Goal: Task Accomplishment & Management: Manage account settings

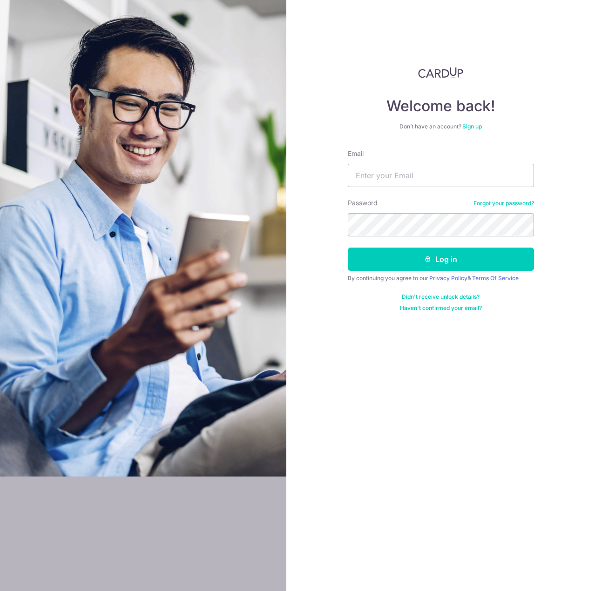
click at [385, 170] on input "Email" at bounding box center [441, 175] width 186 height 23
drag, startPoint x: 423, startPoint y: 184, endPoint x: 428, endPoint y: 182, distance: 5.2
click at [425, 183] on input "Email" at bounding box center [441, 175] width 186 height 23
type input "[PERSON_NAME][EMAIL_ADDRESS][DOMAIN_NAME]"
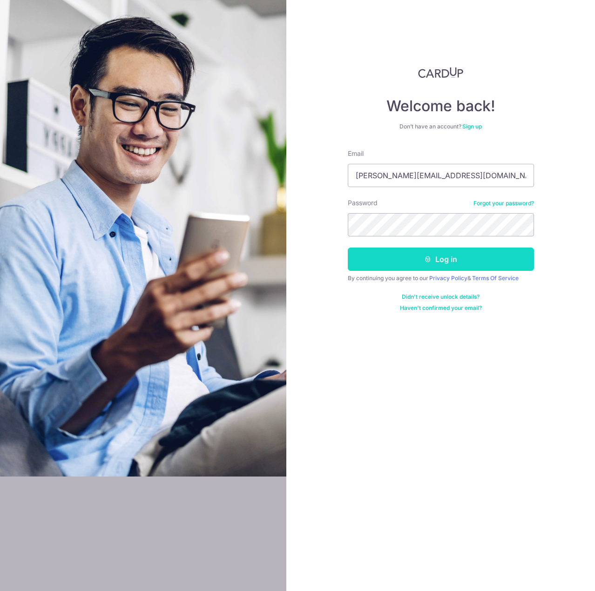
click at [426, 256] on icon "submit" at bounding box center [427, 259] width 7 height 7
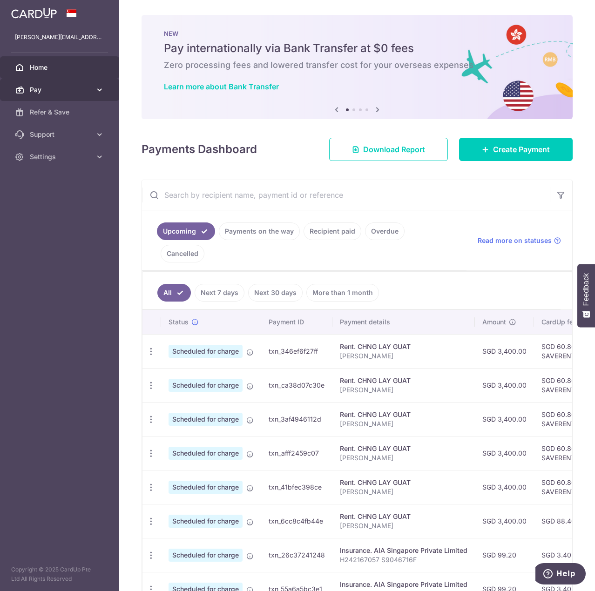
click at [94, 83] on link "Pay" at bounding box center [59, 90] width 119 height 22
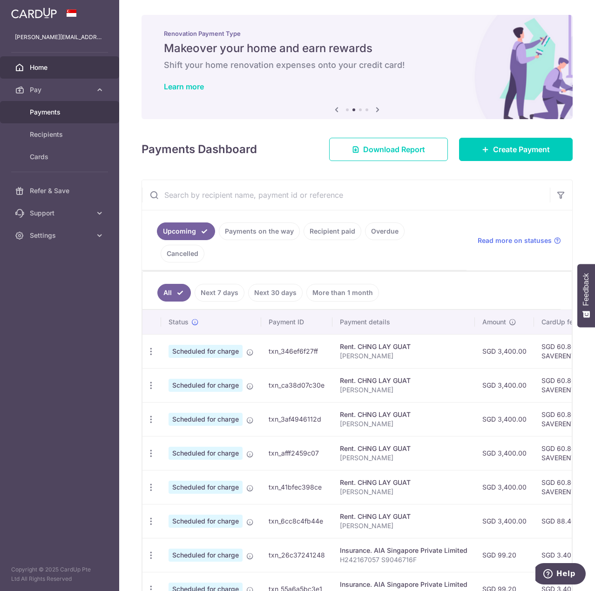
scroll to position [133, 0]
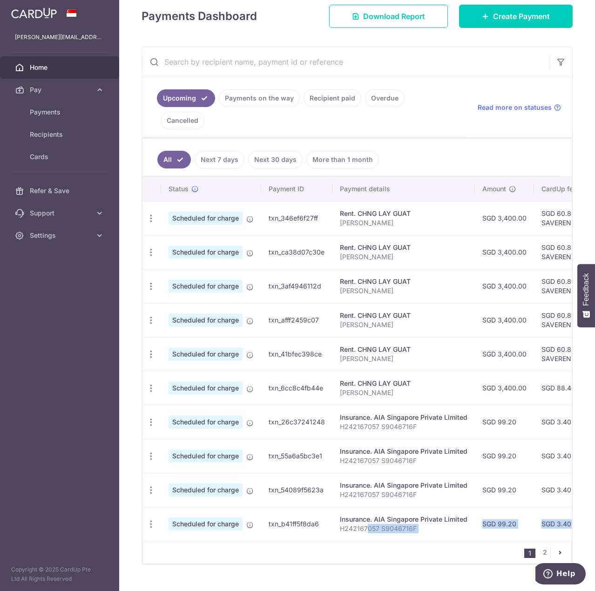
drag, startPoint x: 365, startPoint y: 516, endPoint x: 370, endPoint y: 525, distance: 10.0
click at [370, 525] on div "Status Payment ID Payment details Amount CardUp fee Total amt. Charge date Due …" at bounding box center [356, 370] width 429 height 387
click at [342, 545] on div "1 2" at bounding box center [356, 552] width 429 height 23
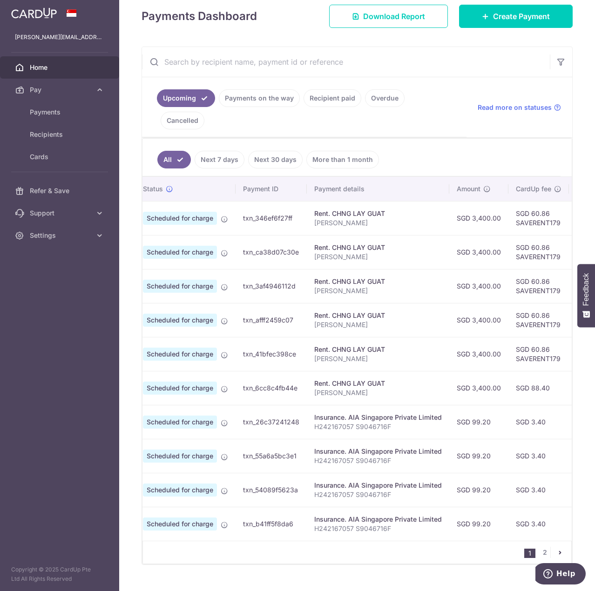
scroll to position [0, 0]
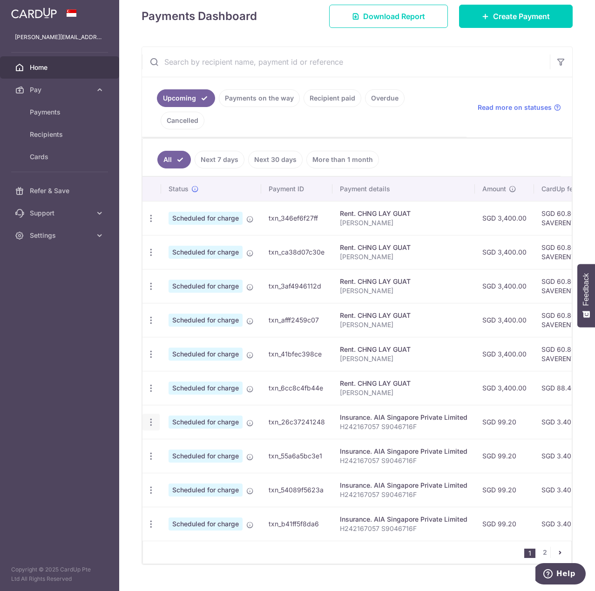
click at [147, 417] on icon "button" at bounding box center [151, 422] width 10 height 10
click at [186, 442] on span "Update payment" at bounding box center [200, 447] width 63 height 11
radio input "true"
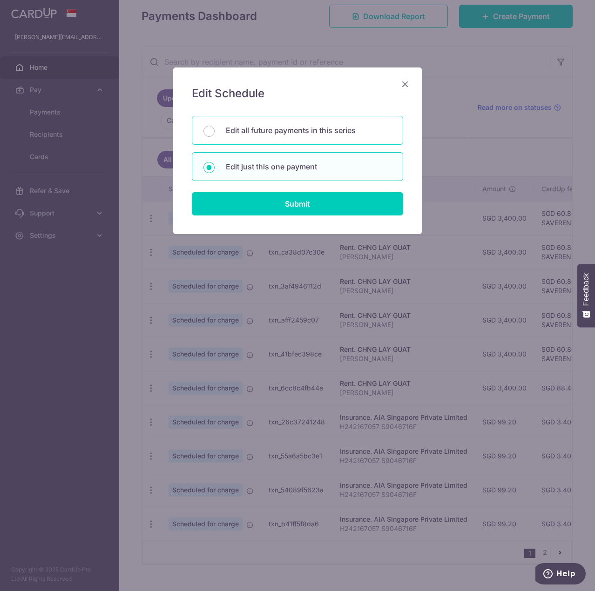
click at [264, 136] on div "Edit all future payments in this series" at bounding box center [297, 130] width 211 height 29
radio input "true"
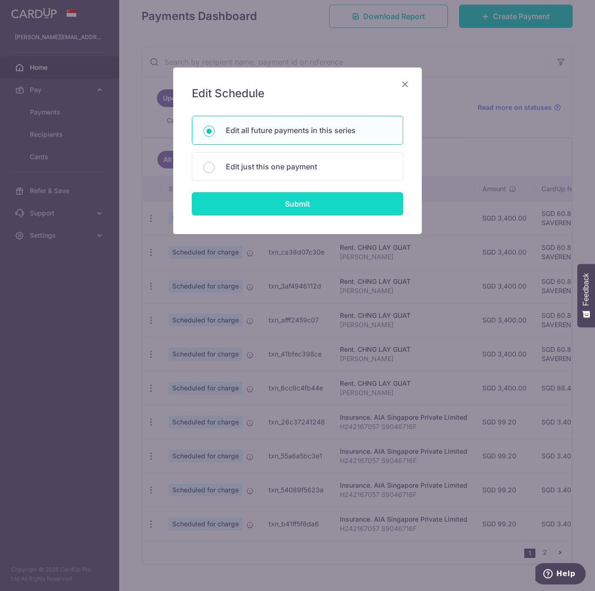
click at [290, 207] on input "Submit" at bounding box center [297, 203] width 211 height 23
radio input "true"
type input "99.20"
type input "H242167057 S9046716F"
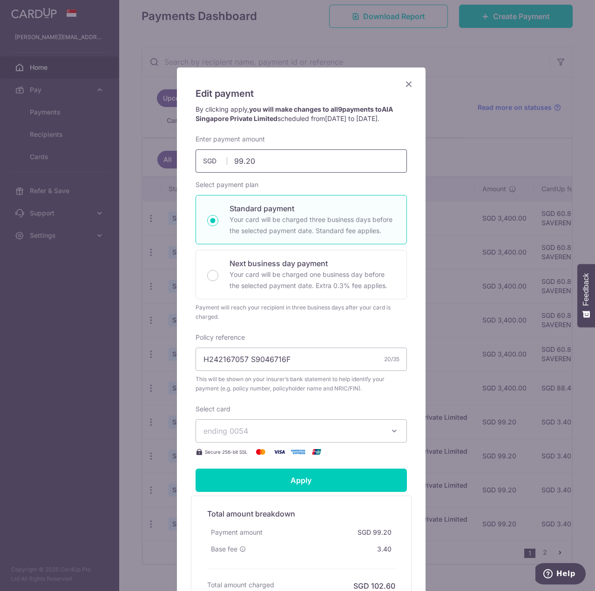
drag, startPoint x: 265, startPoint y: 172, endPoint x: 194, endPoint y: 168, distance: 71.3
click at [195, 168] on input "99.20" at bounding box center [300, 160] width 211 height 23
click at [306, 411] on div "Enter payment amount 140.00 140.00 SGD To change the payment amount, please can…" at bounding box center [300, 296] width 211 height 323
click at [290, 433] on button "ending 0054" at bounding box center [300, 430] width 211 height 23
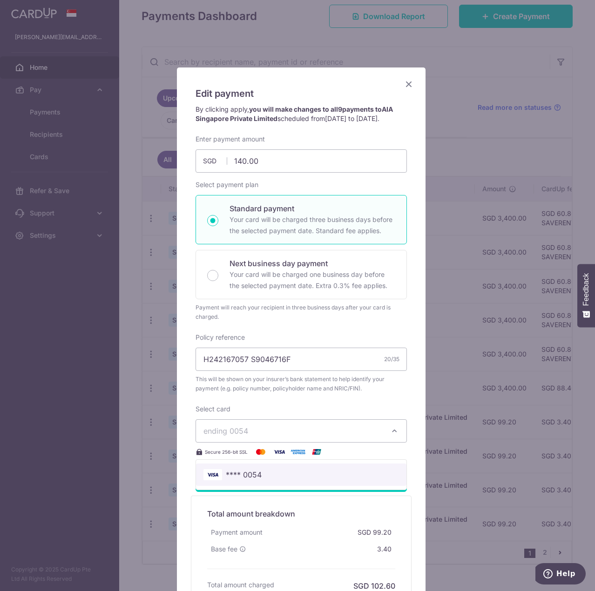
click at [268, 475] on link "**** 0054" at bounding box center [301, 475] width 210 height 22
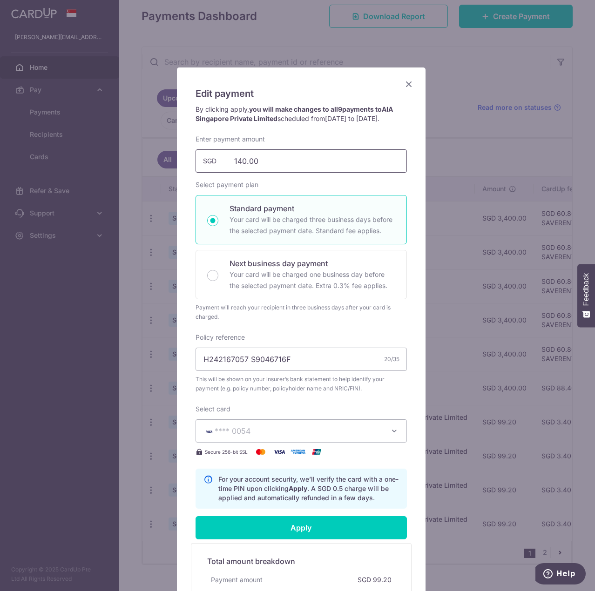
click at [267, 173] on input "140.00" at bounding box center [300, 160] width 211 height 23
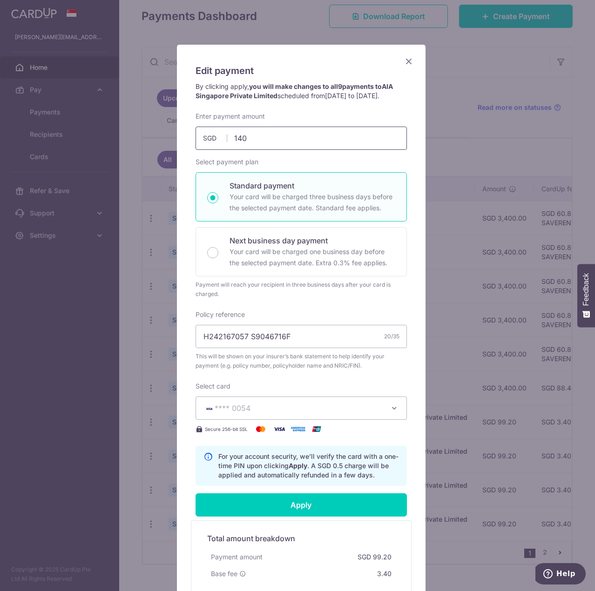
scroll to position [93, 0]
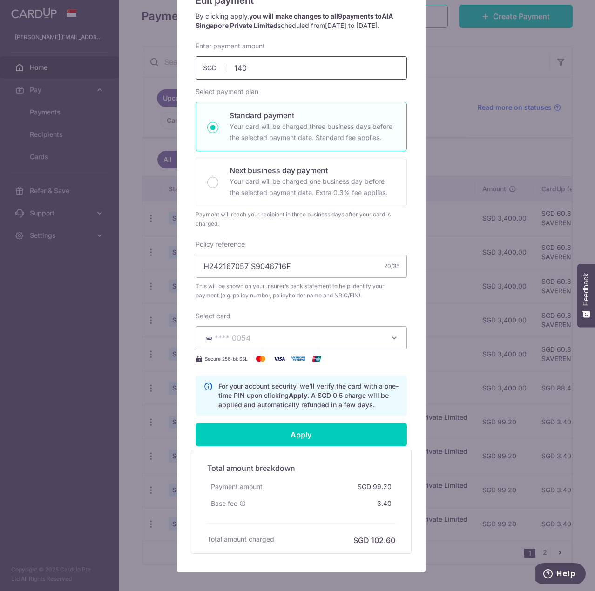
drag, startPoint x: 257, startPoint y: 76, endPoint x: 179, endPoint y: 67, distance: 78.7
click at [179, 67] on div "Edit payment By clicking apply, you will make changes to all 9 payments to AIA …" at bounding box center [301, 273] width 249 height 598
click at [279, 69] on input "140" at bounding box center [300, 67] width 211 height 23
type input "140.00"
drag, startPoint x: 278, startPoint y: 139, endPoint x: 288, endPoint y: 189, distance: 51.7
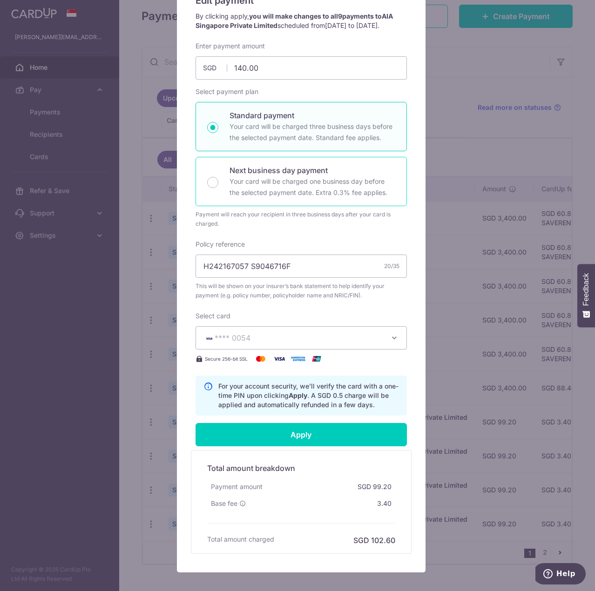
click at [278, 140] on p "Your card will be charged three business days before the selected payment date.…" at bounding box center [312, 132] width 166 height 22
drag, startPoint x: 288, startPoint y: 193, endPoint x: 295, endPoint y: 162, distance: 31.9
click at [289, 188] on p "Your card will be charged one business day before the selected payment date. Ex…" at bounding box center [312, 187] width 166 height 22
radio input "false"
radio input "true"
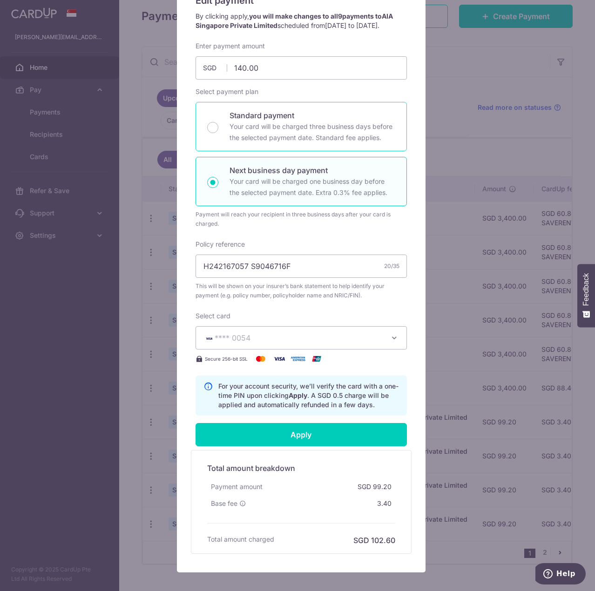
click at [297, 143] on p "Your card will be charged three business days before the selected payment date.…" at bounding box center [312, 132] width 166 height 22
click at [218, 133] on input "Standard payment Your card will be charged three business days before the selec…" at bounding box center [212, 127] width 11 height 11
radio input "true"
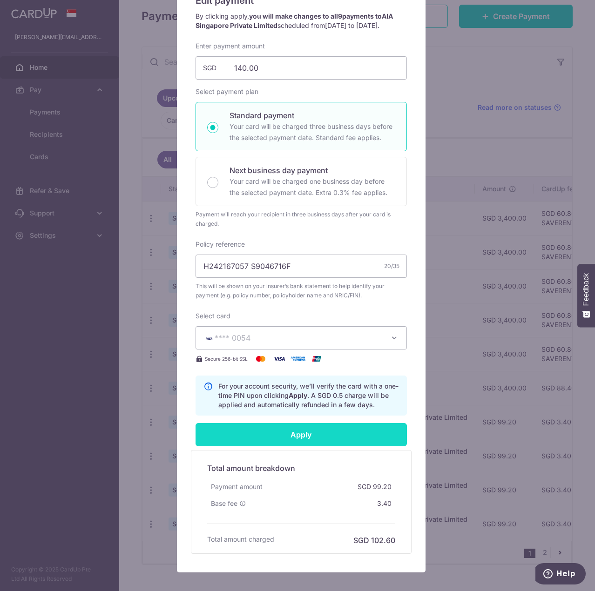
click at [289, 446] on input "Apply" at bounding box center [300, 434] width 211 height 23
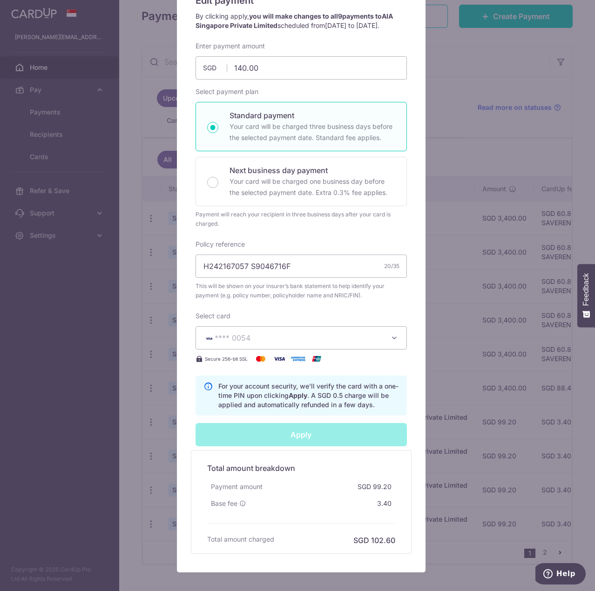
type input "Successfully Applied"
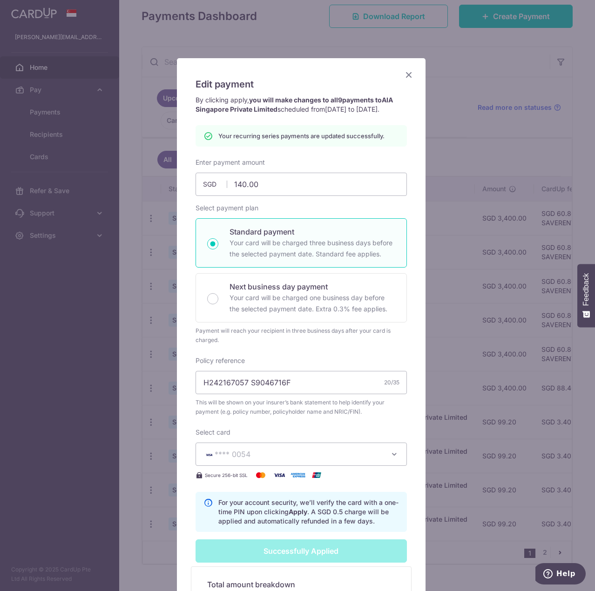
scroll to position [0, 0]
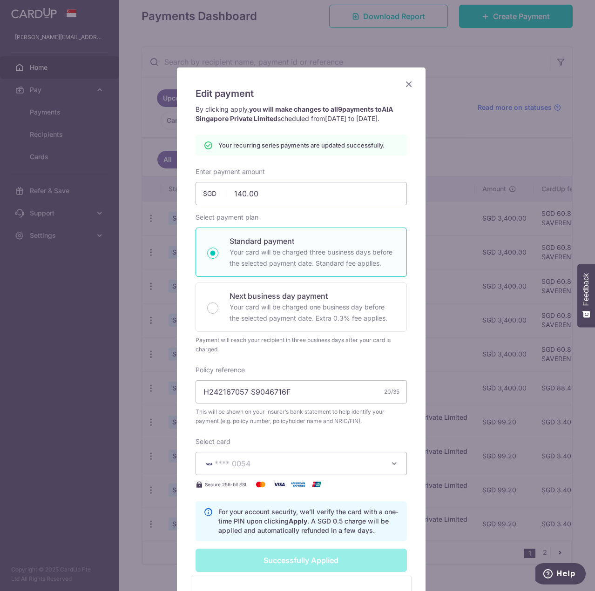
click at [406, 87] on icon "Close" at bounding box center [408, 84] width 11 height 12
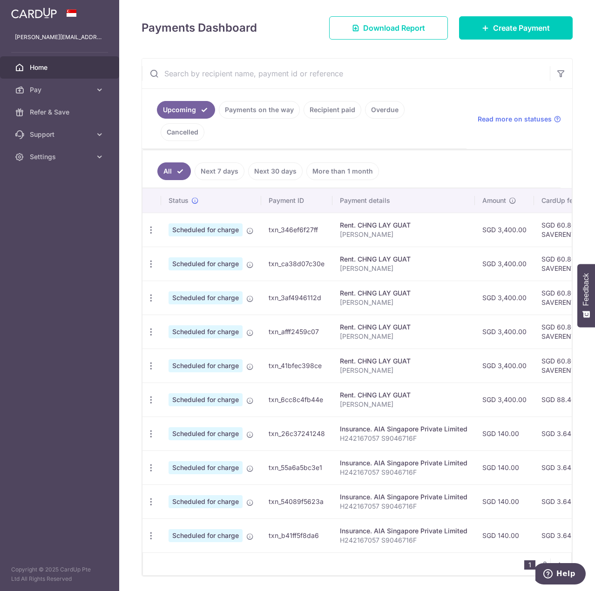
scroll to position [122, 0]
